Goal: Task Accomplishment & Management: Use online tool/utility

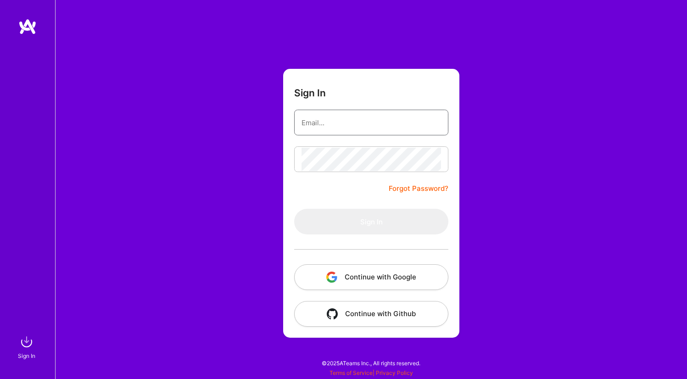
type input "[EMAIL_ADDRESS][DOMAIN_NAME]"
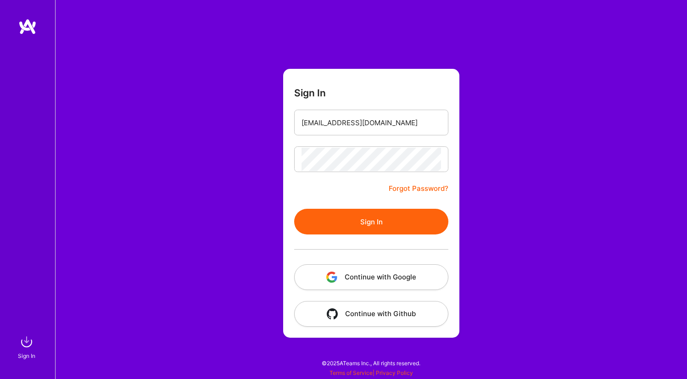
click at [365, 223] on button "Sign In" at bounding box center [371, 222] width 154 height 26
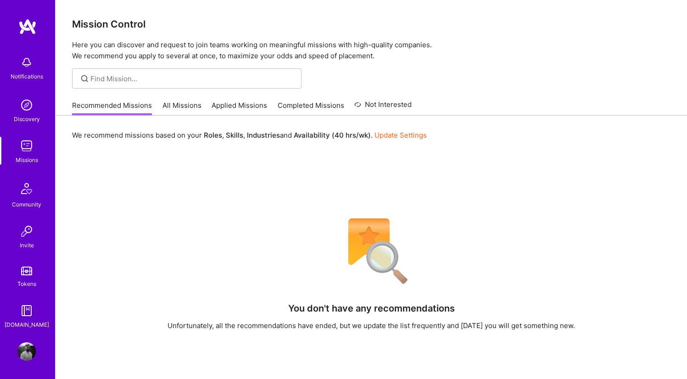
click at [22, 147] on img at bounding box center [26, 146] width 18 height 18
click at [189, 105] on link "All Missions" at bounding box center [182, 108] width 39 height 15
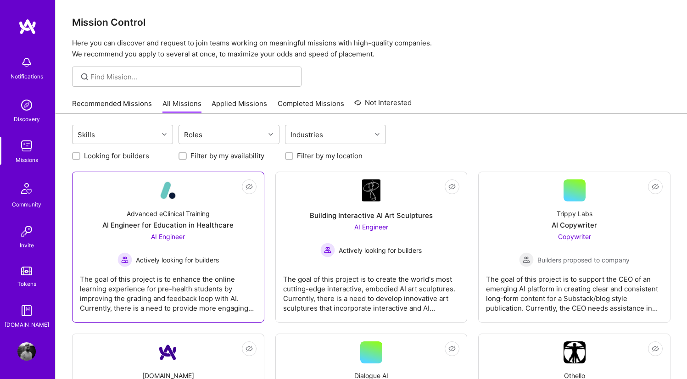
scroll to position [2, 0]
click at [255, 134] on div "Roles" at bounding box center [222, 134] width 86 height 18
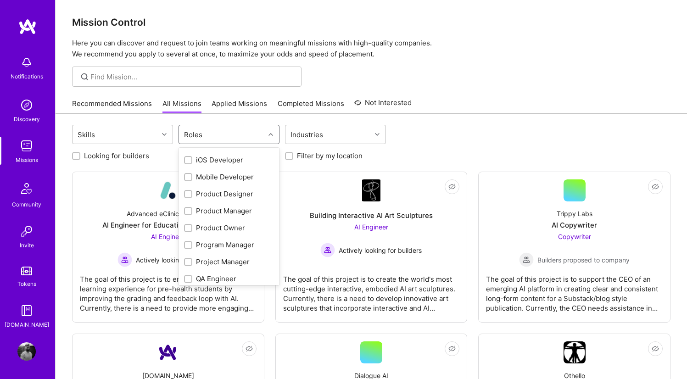
scroll to position [254, 0]
click at [189, 195] on input "checkbox" at bounding box center [189, 194] width 6 height 6
checkbox input "true"
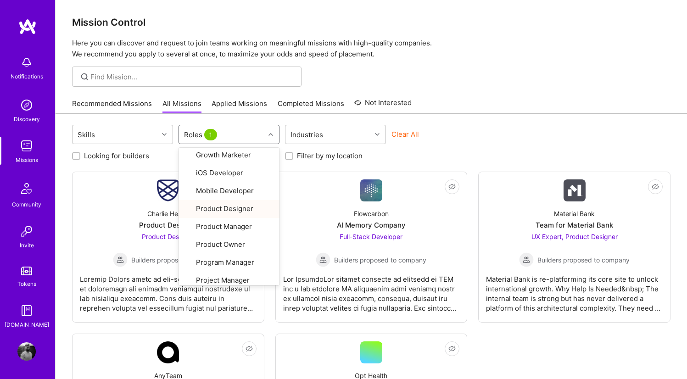
click at [509, 133] on div "Skills option Product Designer, selected. option Product Designer focused, 18 o…" at bounding box center [371, 136] width 599 height 22
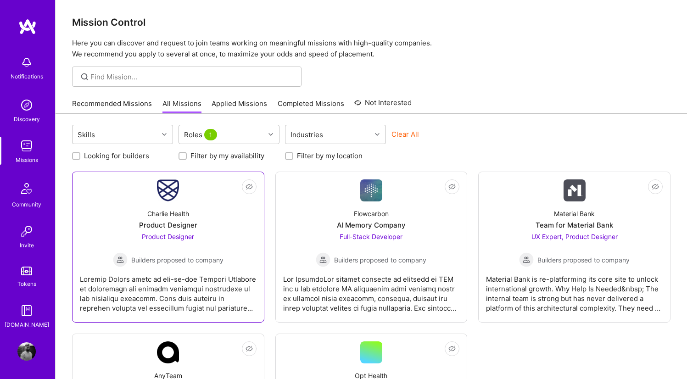
click at [167, 230] on div "Charlie Health Product Designer Product Designer Builders proposed to company" at bounding box center [168, 235] width 177 height 66
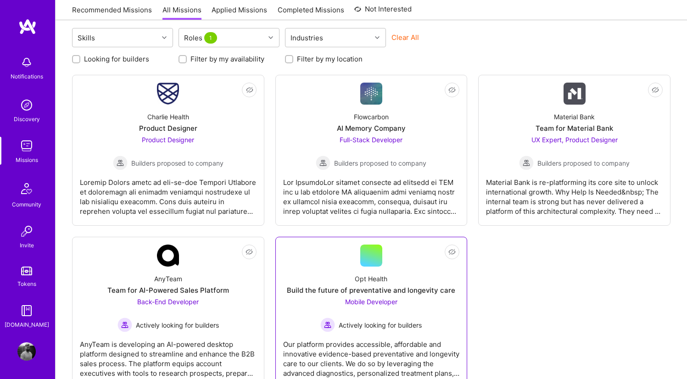
scroll to position [89, 0]
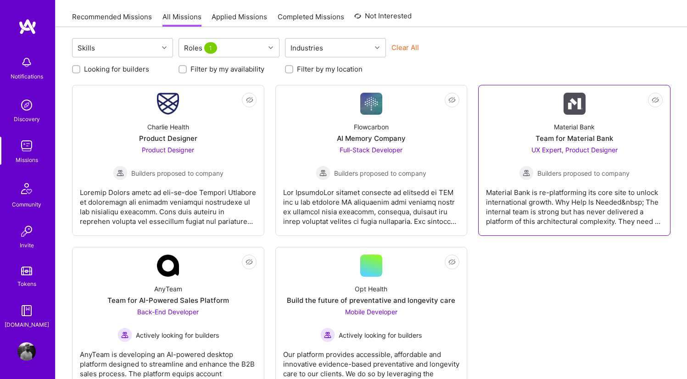
click at [555, 142] on div "Team for Material Bank" at bounding box center [575, 139] width 78 height 10
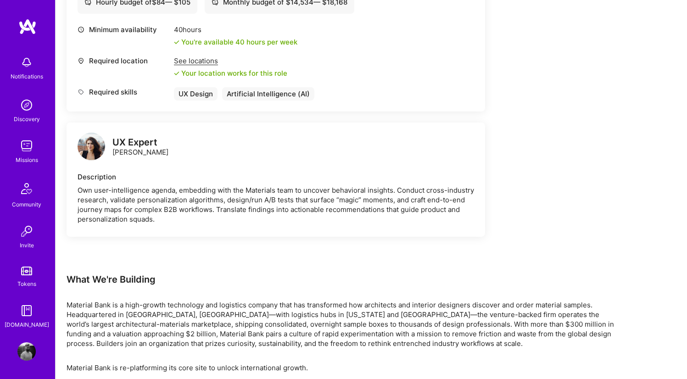
scroll to position [404, 0]
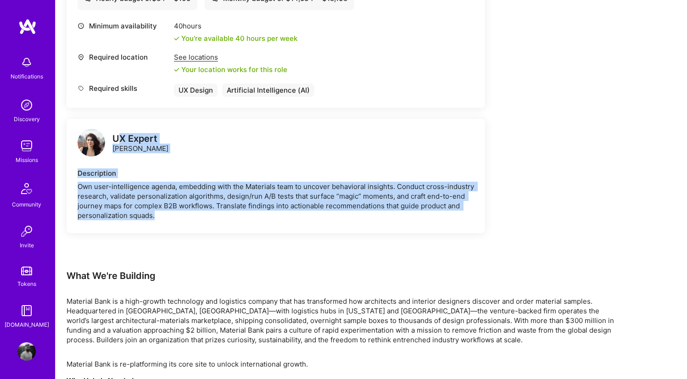
drag, startPoint x: 121, startPoint y: 138, endPoint x: 219, endPoint y: 220, distance: 127.7
click at [218, 218] on div "UX Expert [PERSON_NAME] Description Own user-intelligence agenda, embedding wit…" at bounding box center [276, 176] width 419 height 114
click at [220, 221] on div "UX Expert [PERSON_NAME] Description Own user-intelligence agenda, embedding wit…" at bounding box center [276, 176] width 419 height 114
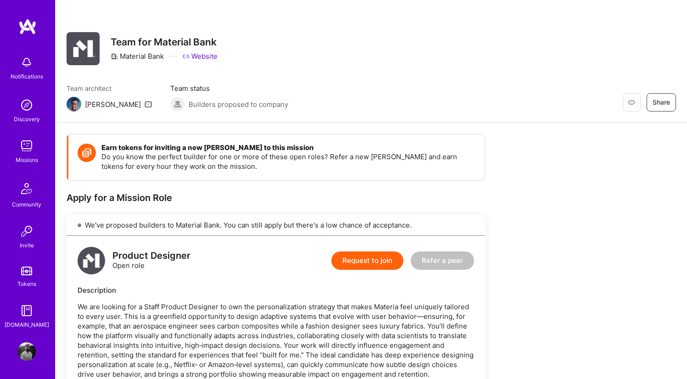
scroll to position [0, 0]
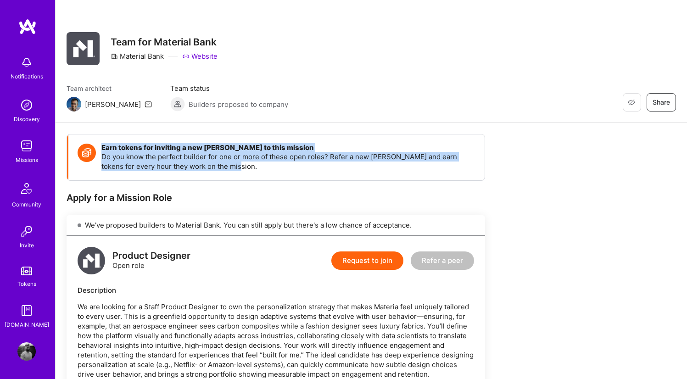
drag, startPoint x: 155, startPoint y: 144, endPoint x: 228, endPoint y: 179, distance: 81.3
click at [225, 178] on div "Earn tokens for inviting a new [PERSON_NAME] to this mission Do you know the pe…" at bounding box center [276, 158] width 416 height 46
click at [229, 179] on div "Earn tokens for inviting a new [PERSON_NAME] to this mission Do you know the pe…" at bounding box center [276, 158] width 416 height 46
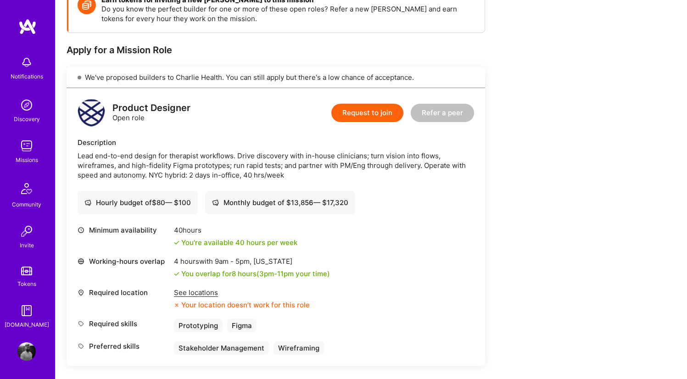
scroll to position [146, 0]
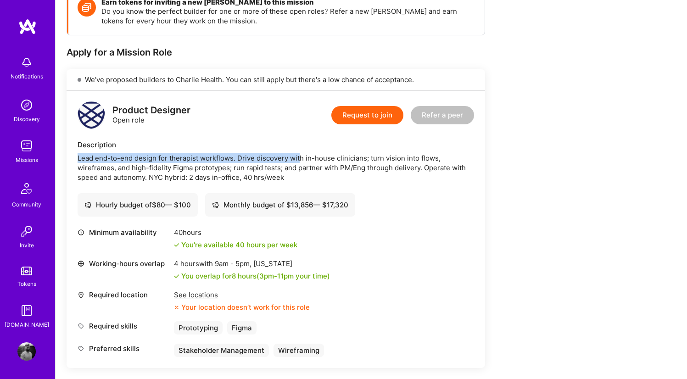
drag, startPoint x: 208, startPoint y: 152, endPoint x: 307, endPoint y: 164, distance: 99.5
click at [304, 163] on div "Description Lead end-to-end design for therapist workflows. Drive discovery wit…" at bounding box center [276, 161] width 397 height 42
click at [311, 173] on div "Lead end-to-end design for therapist workflows. Drive discovery with in-house c…" at bounding box center [276, 167] width 397 height 29
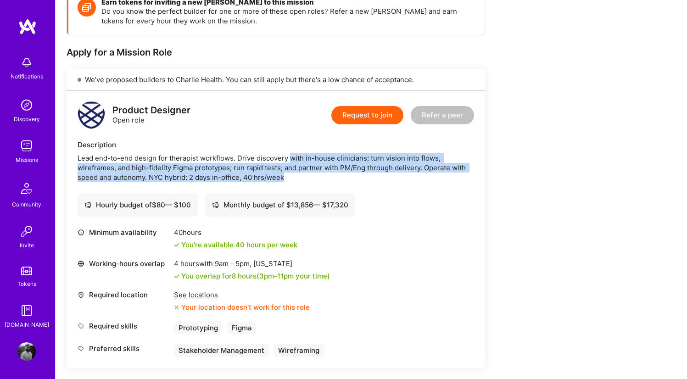
drag, startPoint x: 307, startPoint y: 175, endPoint x: 283, endPoint y: 157, distance: 29.8
click at [291, 157] on div "Lead end-to-end design for therapist workflows. Drive discovery with in-house c…" at bounding box center [276, 167] width 397 height 29
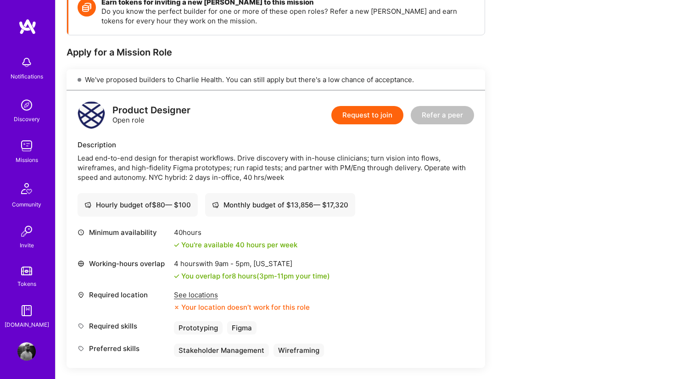
click at [281, 156] on div "Lead end-to-end design for therapist workflows. Drive discovery with in-house c…" at bounding box center [276, 167] width 397 height 29
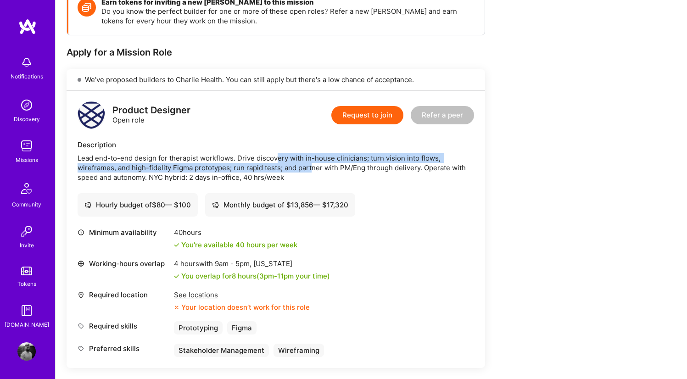
drag, startPoint x: 277, startPoint y: 156, endPoint x: 317, endPoint y: 171, distance: 42.3
click at [315, 171] on div "Lead end-to-end design for therapist workflows. Drive discovery with in-house c…" at bounding box center [276, 167] width 397 height 29
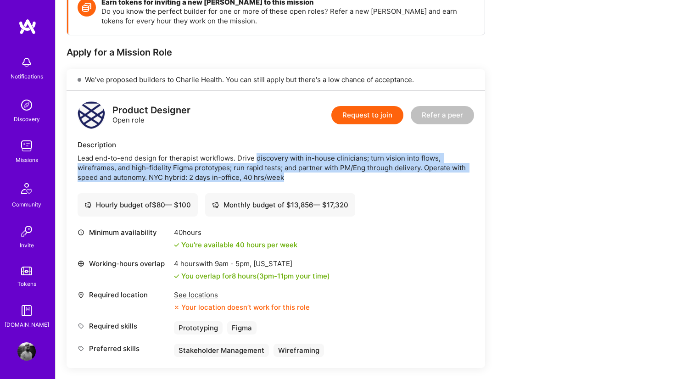
drag, startPoint x: 319, startPoint y: 178, endPoint x: 251, endPoint y: 157, distance: 71.6
click at [253, 157] on div "Lead end-to-end design for therapist workflows. Drive discovery with in-house c…" at bounding box center [276, 167] width 397 height 29
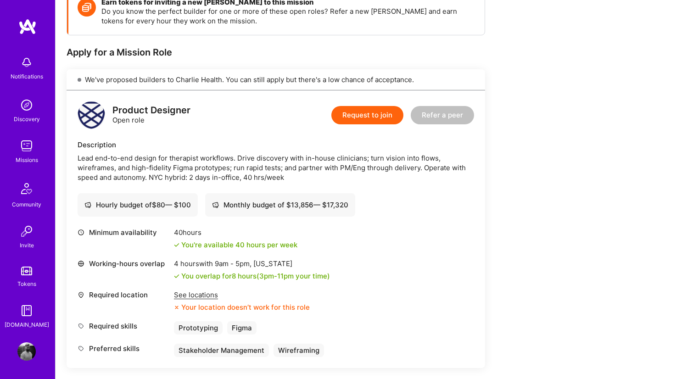
click at [248, 157] on div "Lead end-to-end design for therapist workflows. Drive discovery with in-house c…" at bounding box center [276, 167] width 397 height 29
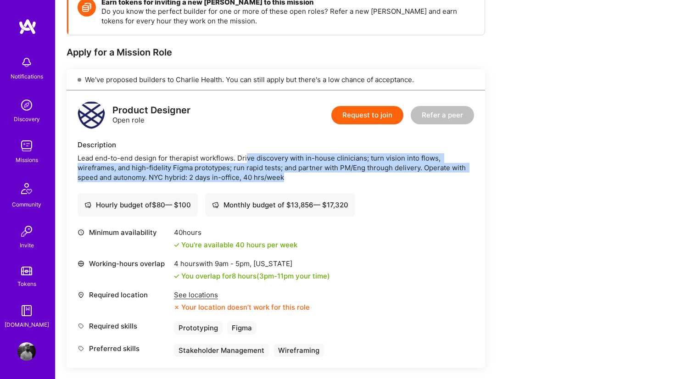
drag, startPoint x: 249, startPoint y: 157, endPoint x: 290, endPoint y: 176, distance: 45.2
click at [290, 176] on div "Lead end-to-end design for therapist workflows. Drive discovery with in-house c…" at bounding box center [276, 167] width 397 height 29
click at [290, 177] on div "Lead end-to-end design for therapist workflows. Drive discovery with in-house c…" at bounding box center [276, 167] width 397 height 29
drag, startPoint x: 303, startPoint y: 176, endPoint x: 239, endPoint y: 159, distance: 66.2
click at [240, 159] on div "Lead end-to-end design for therapist workflows. Drive discovery with in-house c…" at bounding box center [276, 167] width 397 height 29
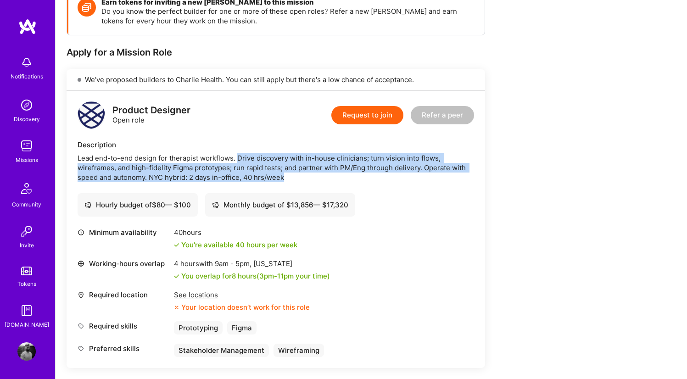
click at [239, 159] on div "Lead end-to-end design for therapist workflows. Drive discovery with in-house c…" at bounding box center [276, 167] width 397 height 29
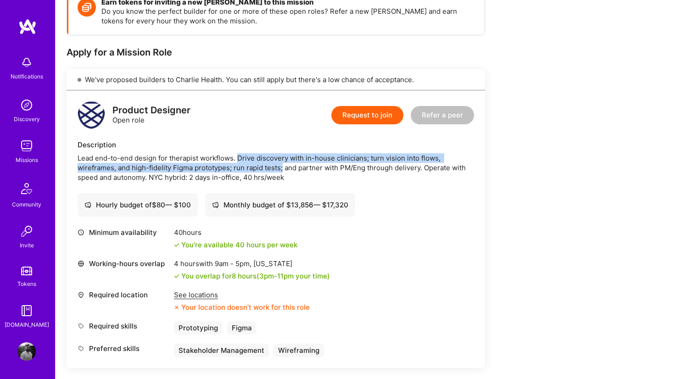
drag, startPoint x: 239, startPoint y: 159, endPoint x: 289, endPoint y: 171, distance: 51.4
click at [287, 170] on div "Lead end-to-end design for therapist workflows. Drive discovery with in-house c…" at bounding box center [276, 167] width 397 height 29
click at [289, 171] on div "Lead end-to-end design for therapist workflows. Drive discovery with in-house c…" at bounding box center [276, 167] width 397 height 29
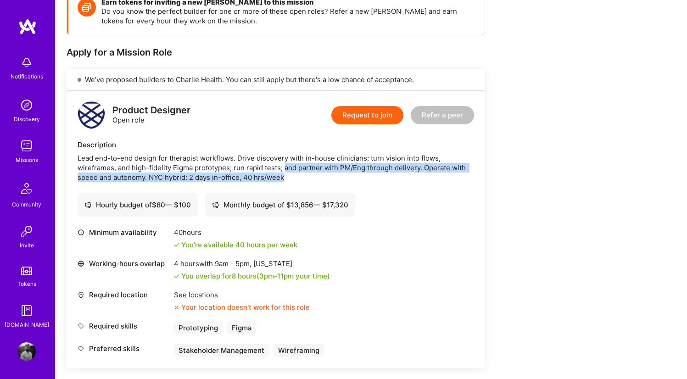
drag, startPoint x: 296, startPoint y: 178, endPoint x: 277, endPoint y: 166, distance: 21.9
click at [280, 168] on div "Lead end-to-end design for therapist workflows. Drive discovery with in-house c…" at bounding box center [276, 167] width 397 height 29
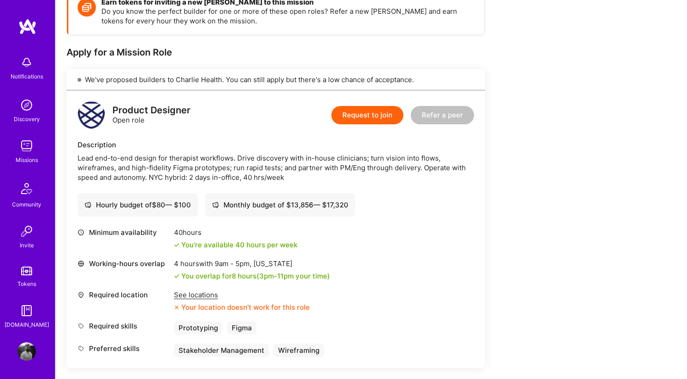
click at [275, 165] on div "Lead end-to-end design for therapist workflows. Drive discovery with in-house c…" at bounding box center [276, 167] width 397 height 29
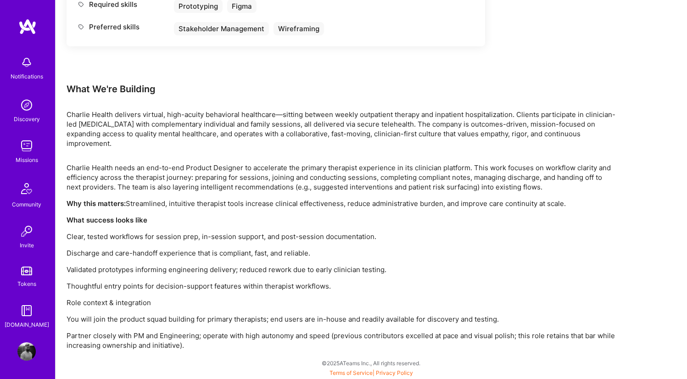
scroll to position [467, 0]
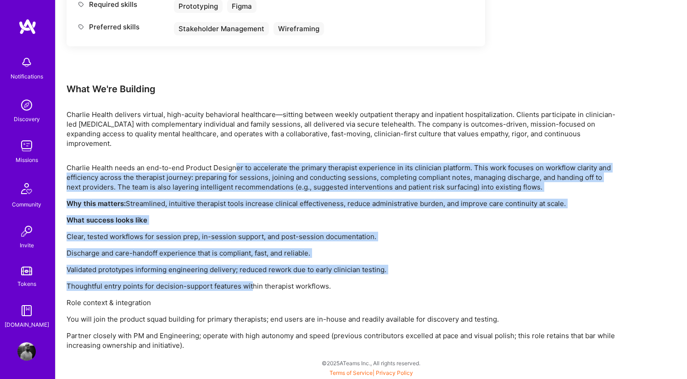
drag, startPoint x: 240, startPoint y: 218, endPoint x: 252, endPoint y: 290, distance: 72.6
click at [252, 285] on div "Charlie Health needs an end-to-end Product Designer to accelerate the primary t…" at bounding box center [342, 256] width 551 height 187
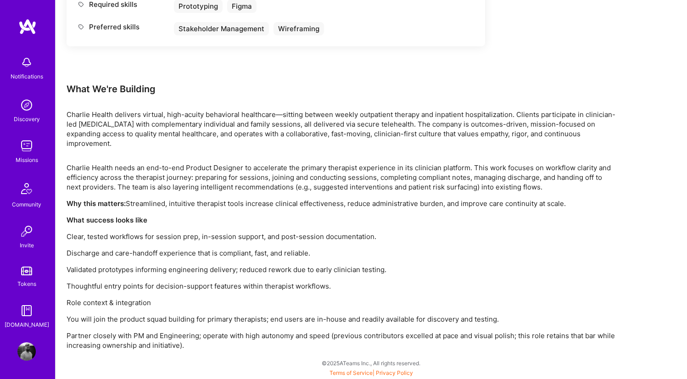
click at [252, 297] on div "Charlie Health needs an end-to-end Product Designer to accelerate the primary t…" at bounding box center [342, 256] width 551 height 187
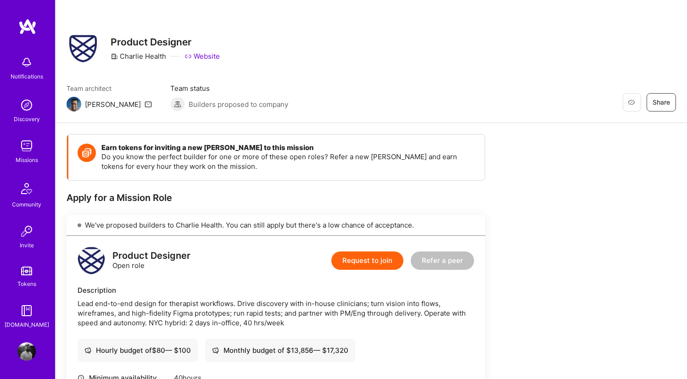
scroll to position [0, 0]
